Goal: Task Accomplishment & Management: Use online tool/utility

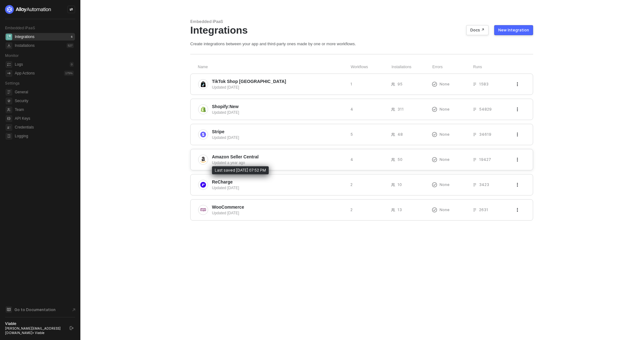
click at [257, 163] on div "Updated a year ago" at bounding box center [278, 163] width 133 height 6
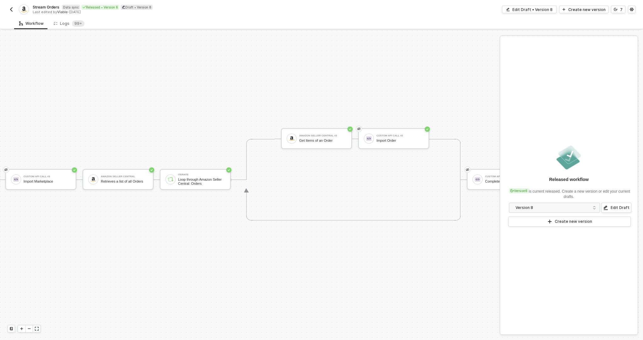
scroll to position [11, 198]
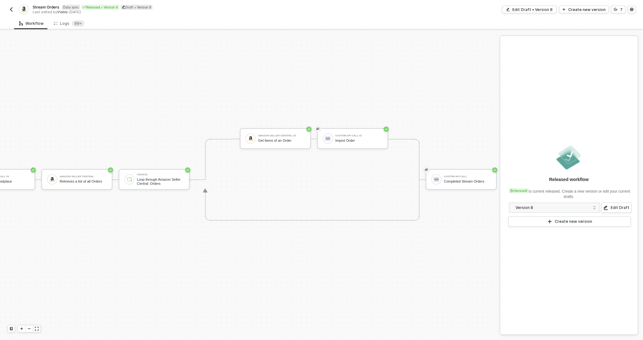
click at [13, 10] on img "button" at bounding box center [11, 9] width 5 height 5
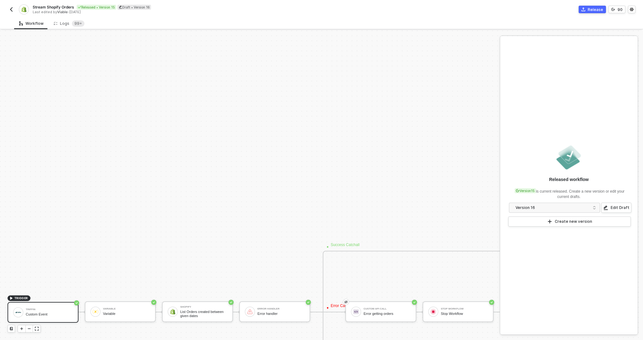
scroll to position [390, 0]
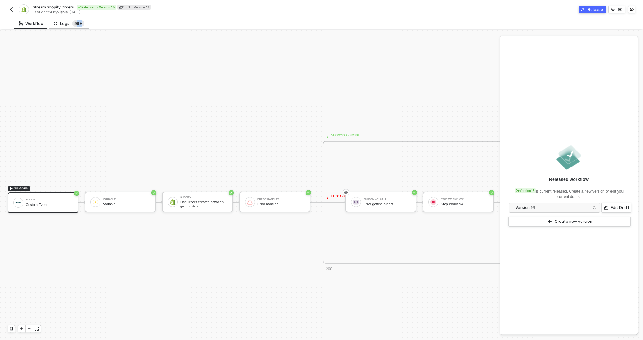
click at [73, 26] on div "Logs 99+" at bounding box center [69, 24] width 41 height 12
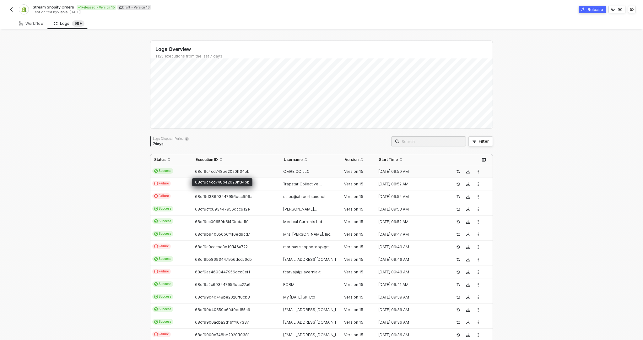
click at [210, 172] on span "68df9c4cd748be2020ff34bb" at bounding box center [222, 171] width 55 height 5
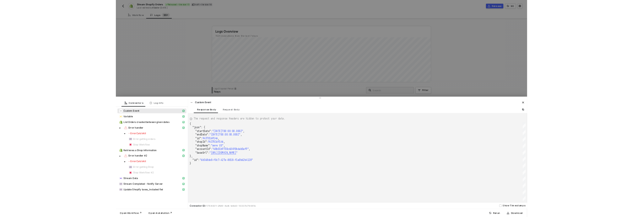
scroll to position [56, 0]
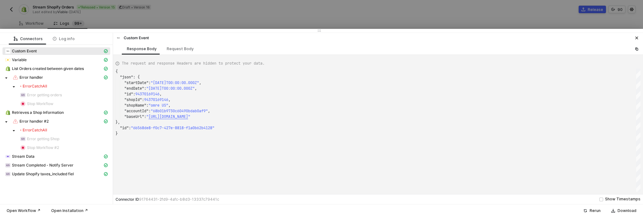
click at [160, 7] on div at bounding box center [321, 108] width 643 height 217
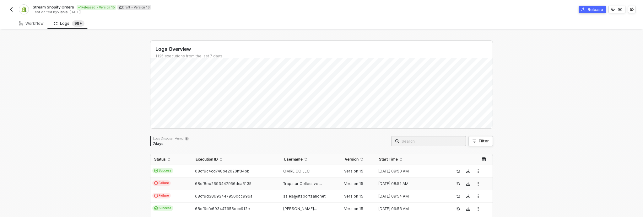
click at [194, 183] on div "68df8ed2693447956dca6135" at bounding box center [233, 183] width 83 height 5
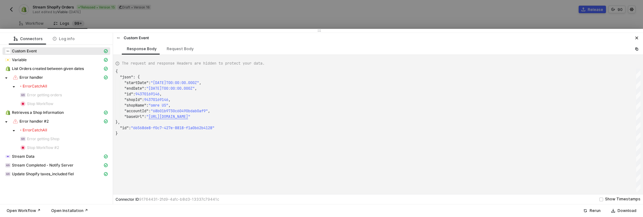
type textarea "{ "json": { "startDate": "[DATE]T00:00:00.000Z", "endDate": "[DATE]T08:52:33.59…"
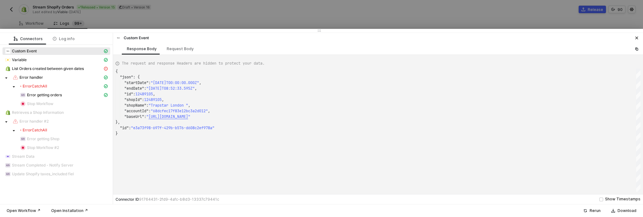
click at [195, 32] on div at bounding box center [321, 31] width 643 height 4
click at [637, 37] on icon "icon-close" at bounding box center [637, 38] width 4 height 4
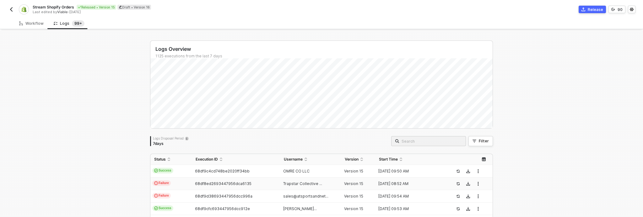
click at [10, 8] on img "button" at bounding box center [11, 9] width 5 height 5
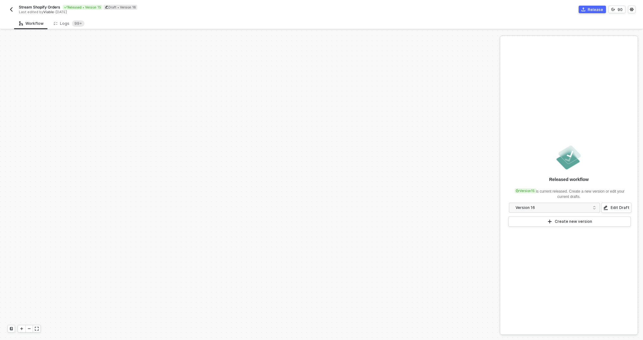
scroll to position [281, 0]
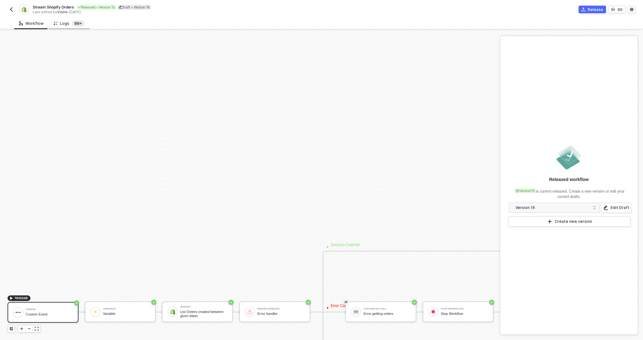
click at [76, 26] on sup "99+" at bounding box center [78, 23] width 13 height 6
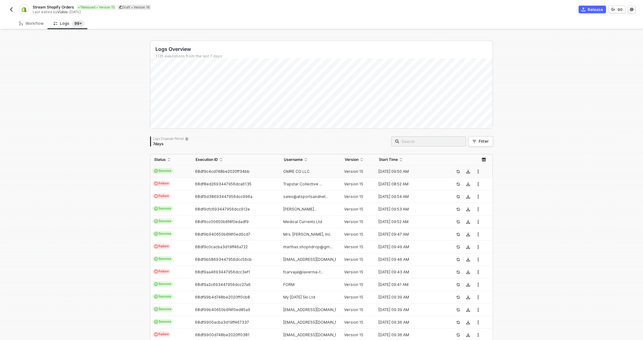
click at [185, 174] on td "Success" at bounding box center [170, 171] width 41 height 13
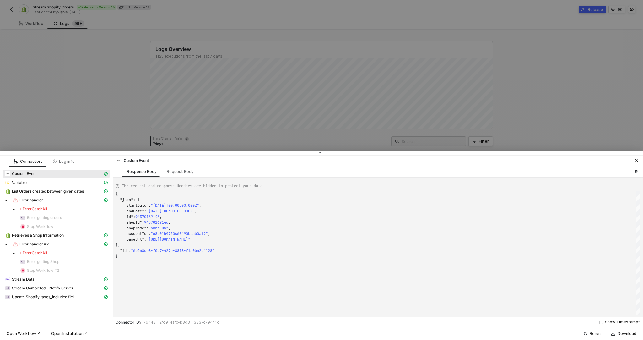
scroll to position [56, 0]
click at [89, 144] on div at bounding box center [321, 170] width 643 height 340
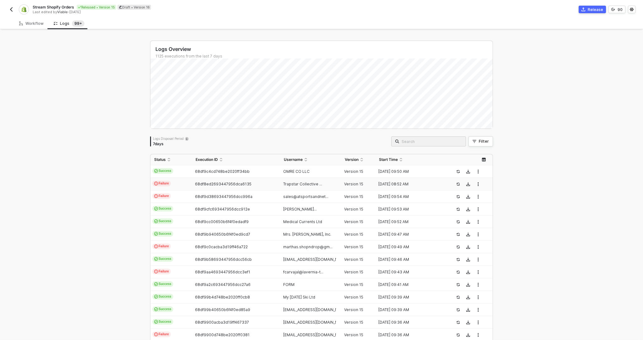
click at [187, 185] on td "Failure" at bounding box center [170, 184] width 41 height 13
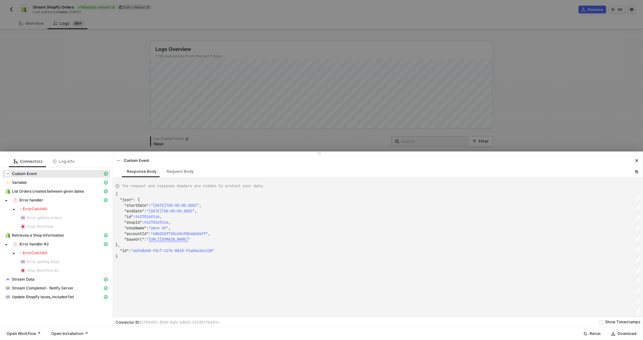
type textarea "{ "json": { "startDate": "[DATE]T00:00:00.000Z", "endDate": "[DATE]T08:52:33.59…"
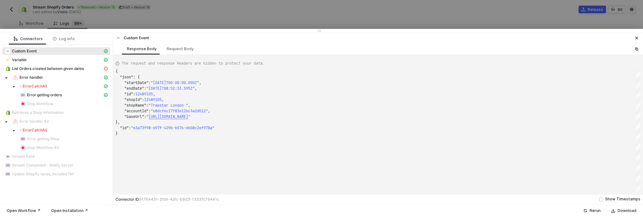
click at [498, 68] on div "The request and response Headers are hidden to protect your data." at bounding box center [378, 63] width 525 height 11
